Goal: Check status: Check status

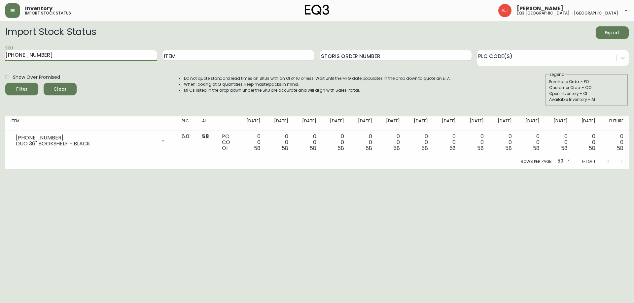
drag, startPoint x: 78, startPoint y: 58, endPoint x: 0, endPoint y: 68, distance: 78.5
click at [0, 68] on main "Import Stock Status Export SKU [PHONE_NUMBER] Item Storis Order Number PLC Code…" at bounding box center [317, 95] width 634 height 148
type input "DUO"
click at [5, 83] on button "Filter" at bounding box center [21, 89] width 33 height 13
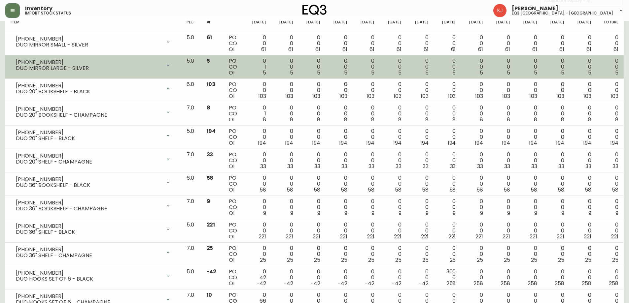
scroll to position [123, 0]
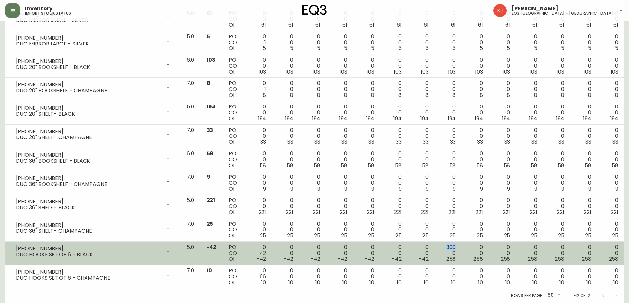
click at [460, 249] on td "300 0 258" at bounding box center [447, 253] width 27 height 23
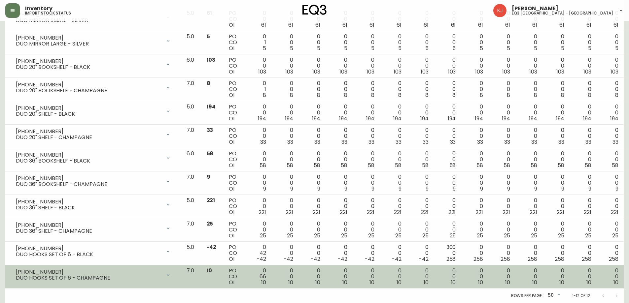
click at [215, 273] on tr "[PHONE_NUMBER] DUO HOOKS SET OF 6 - CHAMPAGNE Opening Balance 76 ( [DATE] ) Cus…" at bounding box center [314, 276] width 618 height 23
click at [201, 275] on td "7.0" at bounding box center [191, 276] width 20 height 23
click at [201, 268] on td "7.0" at bounding box center [191, 276] width 20 height 23
